Goal: Information Seeking & Learning: Learn about a topic

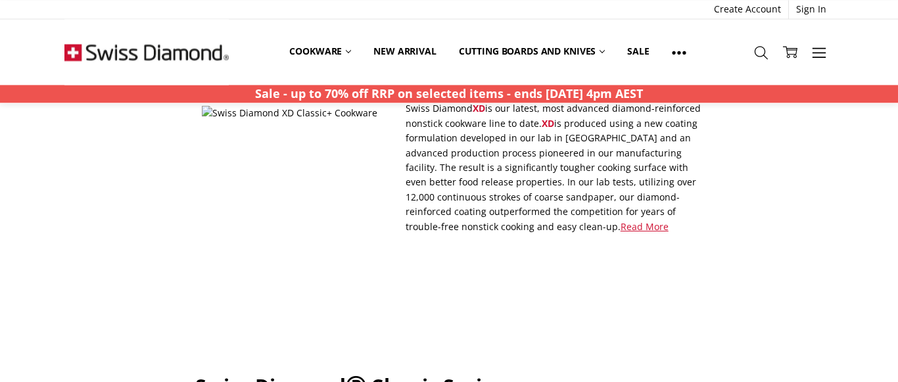
scroll to position [134, 0]
click at [620, 226] on link "Read More" at bounding box center [644, 226] width 48 height 12
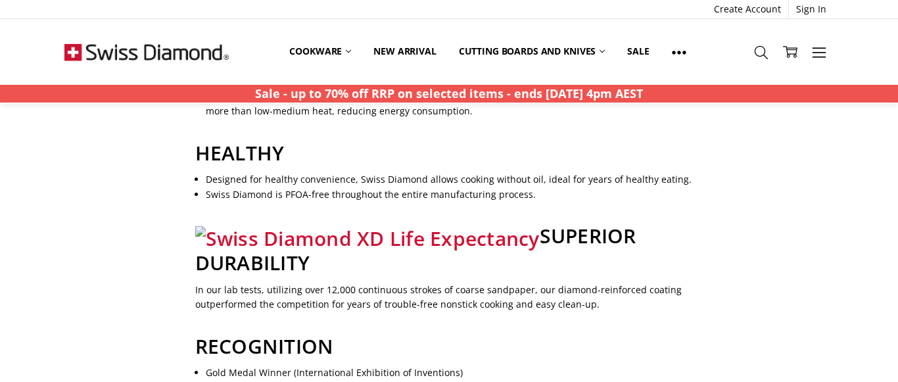
scroll to position [872, 0]
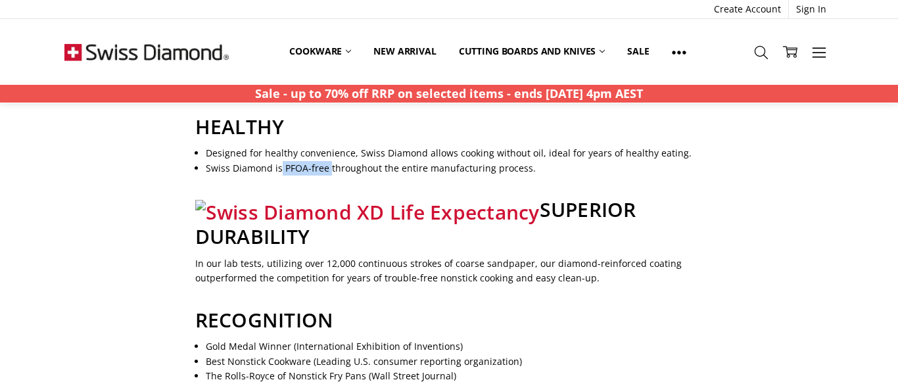
drag, startPoint x: 281, startPoint y: 172, endPoint x: 329, endPoint y: 172, distance: 48.0
click at [329, 172] on li "Swiss Diamond is PFOA-free throughout the entire manufacturing process." at bounding box center [454, 168] width 497 height 14
copy li "PFOA-free"
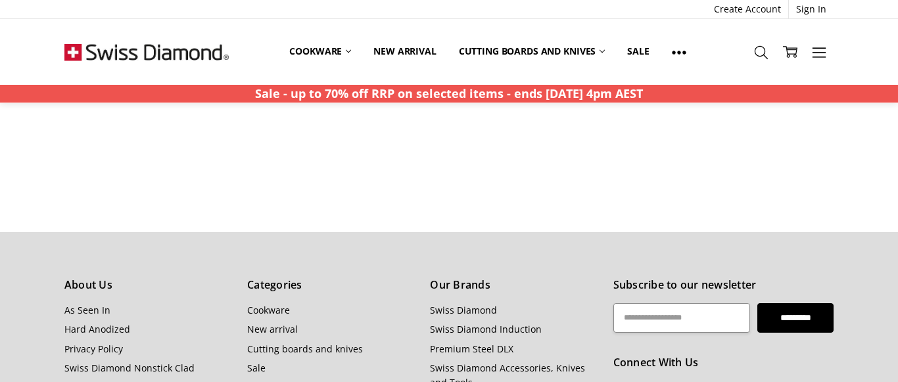
scroll to position [1207, 0]
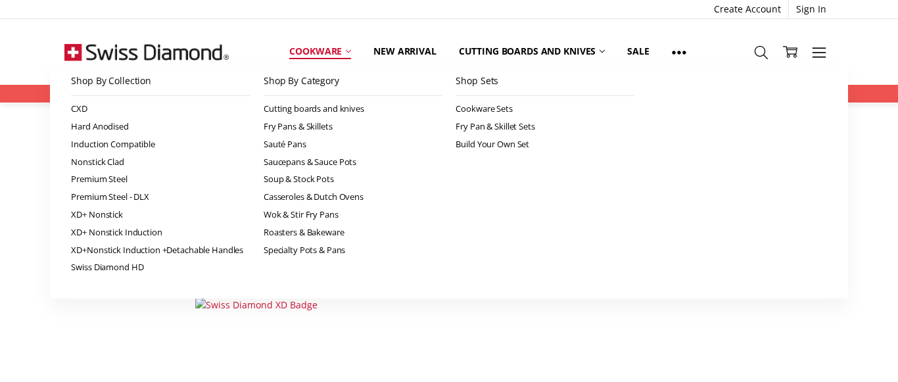
click at [325, 50] on link "Cookware" at bounding box center [320, 51] width 84 height 29
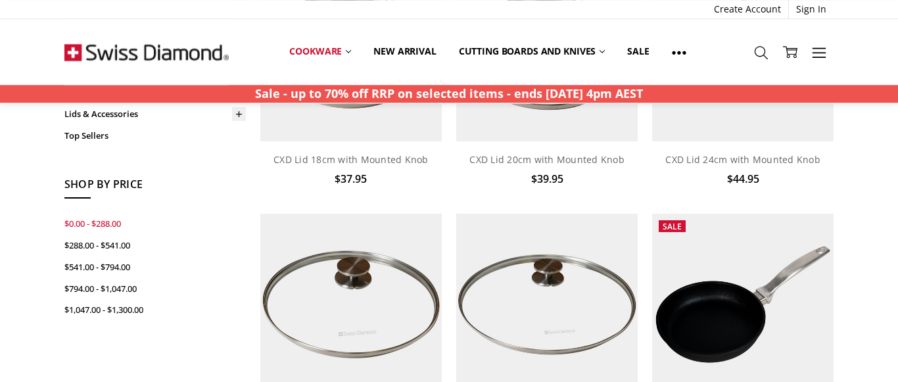
scroll to position [134, 0]
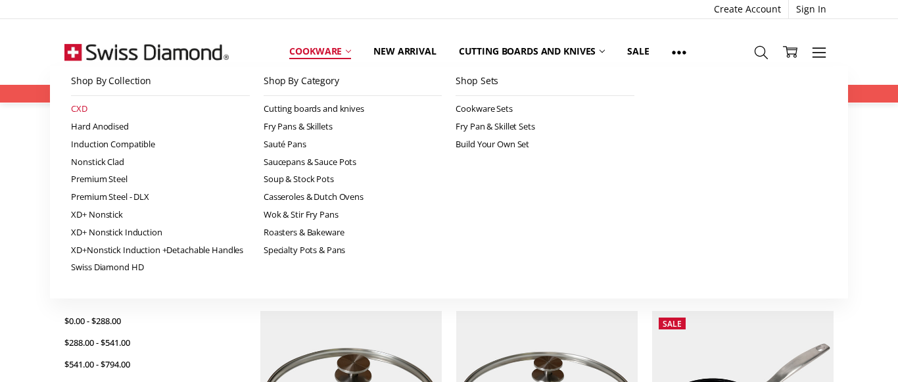
click at [78, 105] on link "CXD" at bounding box center [160, 109] width 179 height 18
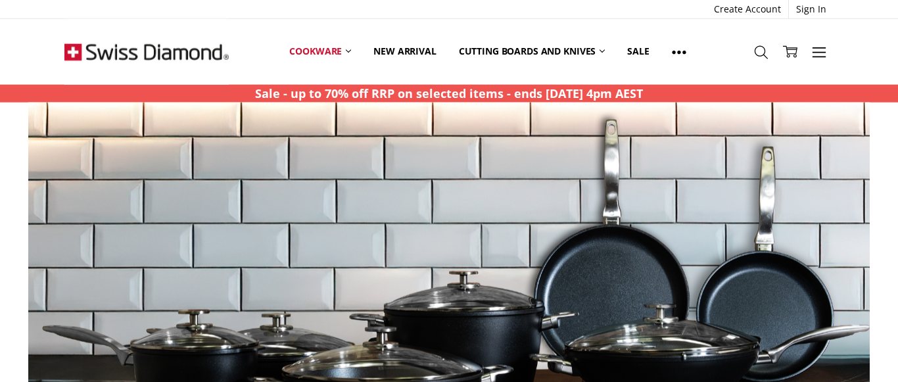
scroll to position [201, 0]
click at [467, 262] on img at bounding box center [427, 300] width 841 height 394
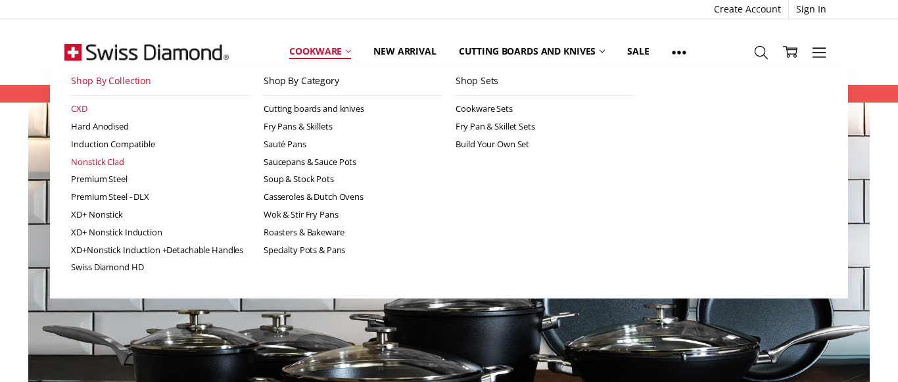
click at [101, 166] on link "Nonstick Clad" at bounding box center [160, 162] width 179 height 18
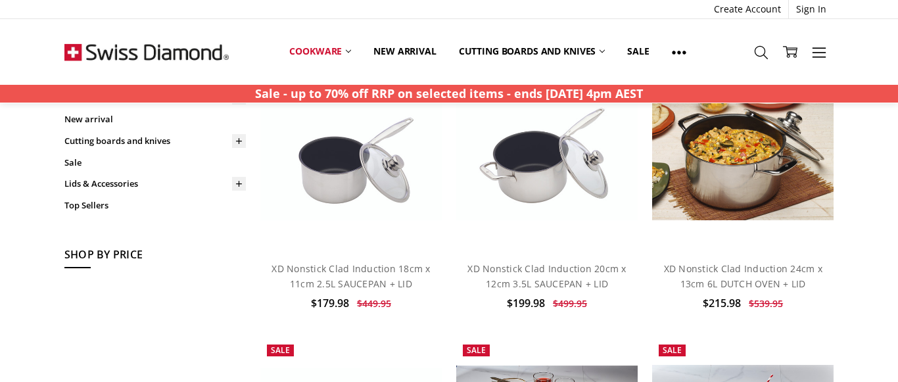
scroll to position [402, 0]
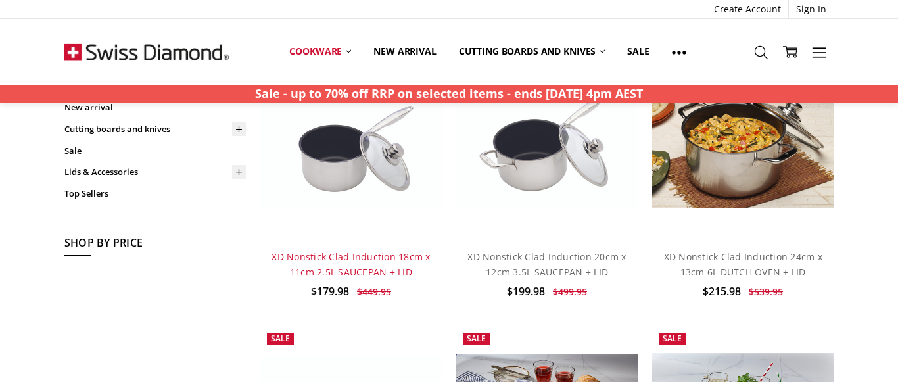
click at [360, 252] on link "XD Nonstick Clad Induction 18cm x 11cm 2.5L SAUCEPAN + LID" at bounding box center [350, 263] width 158 height 27
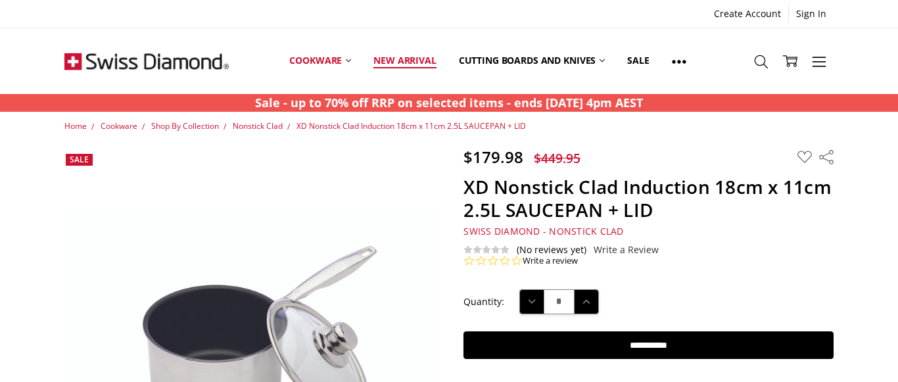
click at [406, 62] on link "New arrival" at bounding box center [404, 61] width 85 height 58
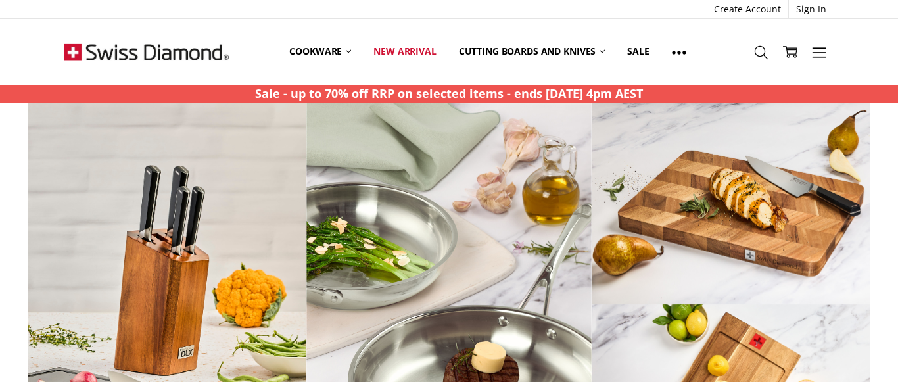
scroll to position [1641, 0]
